Goal: Information Seeking & Learning: Find specific page/section

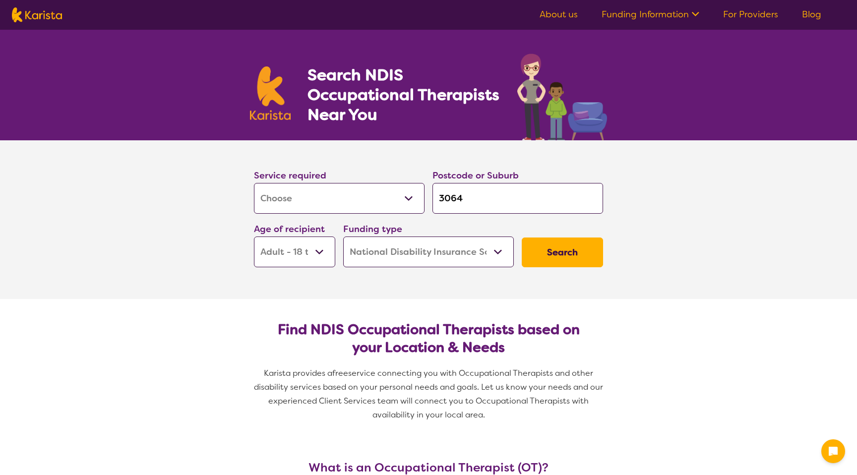
select select "[MEDICAL_DATA]"
select select "AD"
select select "NDIS"
select select "[MEDICAL_DATA]"
select select "AD"
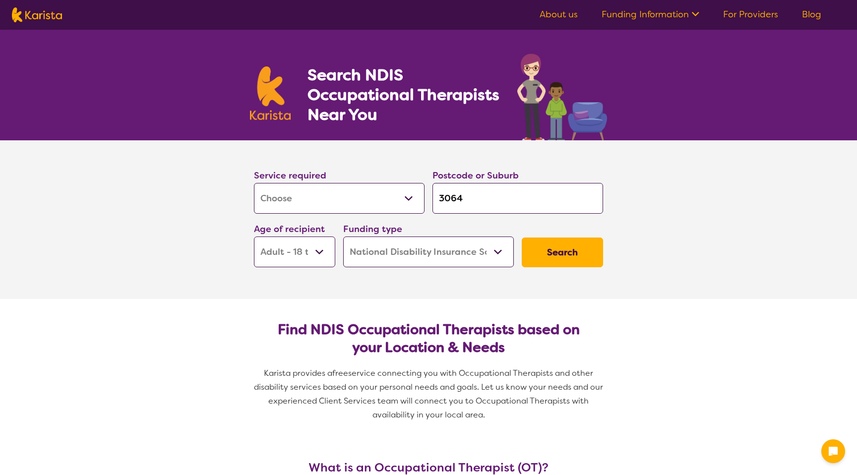
select select "NDIS"
click at [463, 199] on input "3064" at bounding box center [517, 198] width 171 height 31
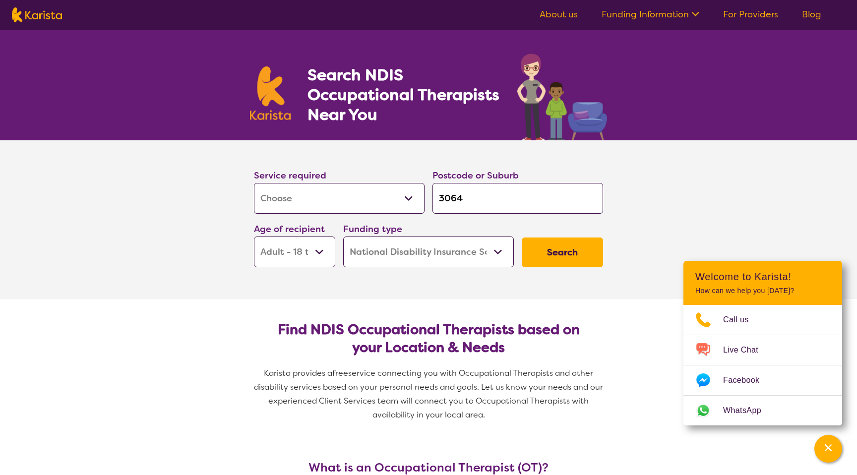
click at [448, 188] on input "3064" at bounding box center [517, 198] width 171 height 31
type input "3"
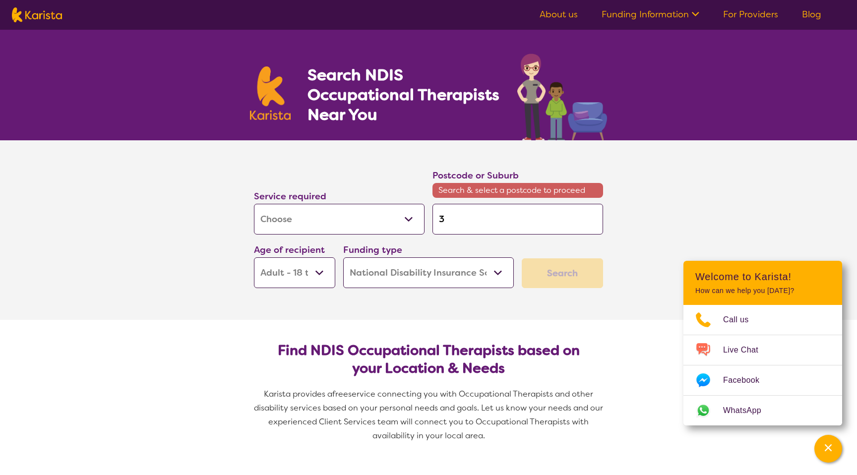
type input "33"
type input "333"
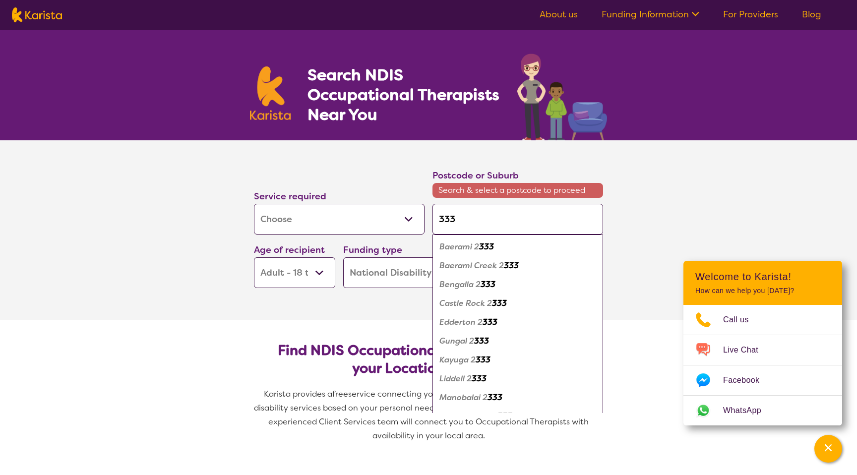
type input "3338"
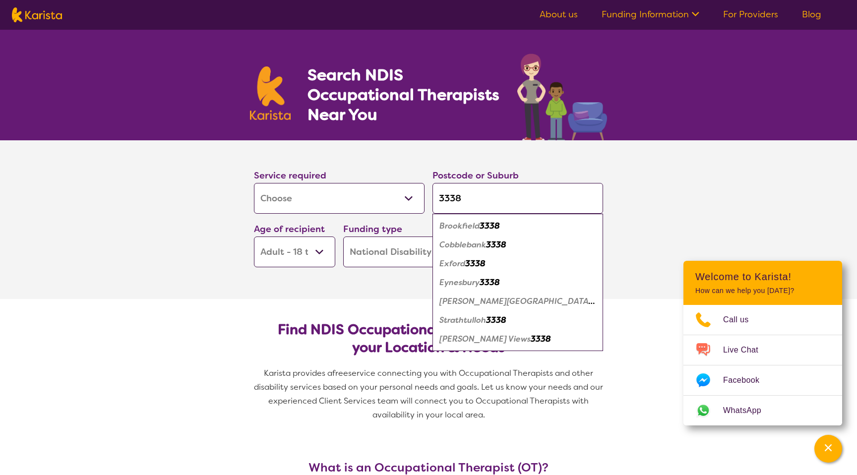
type input "3338"
click at [275, 252] on select "Early Childhood - 0 to 9 Child - 10 to 11 Adolescent - 12 to 17 Adult - 18 to 6…" at bounding box center [294, 251] width 81 height 31
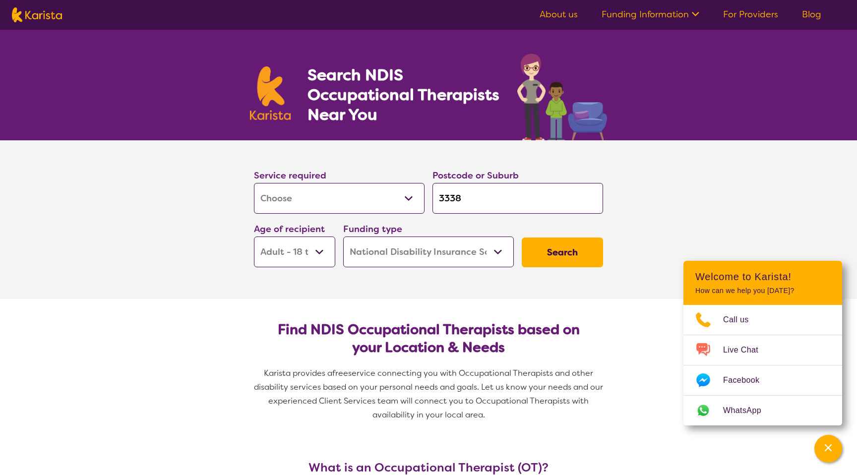
click at [588, 255] on button "Search" at bounding box center [562, 252] width 81 height 30
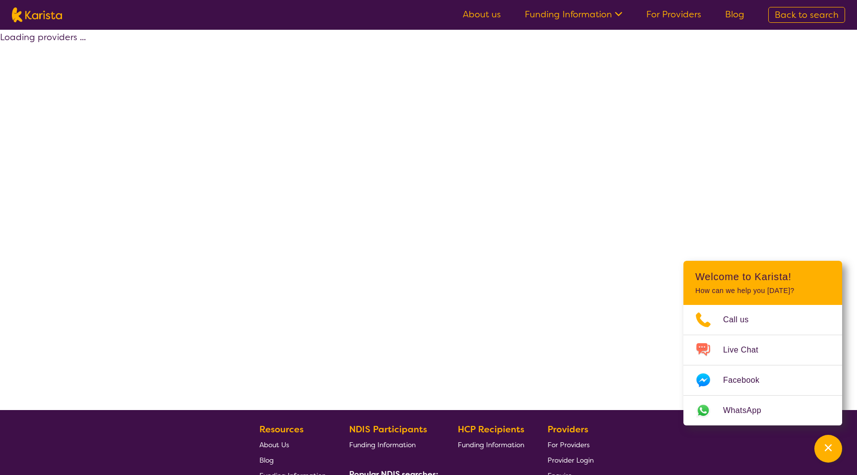
select select "by_score"
